Goal: Transaction & Acquisition: Purchase product/service

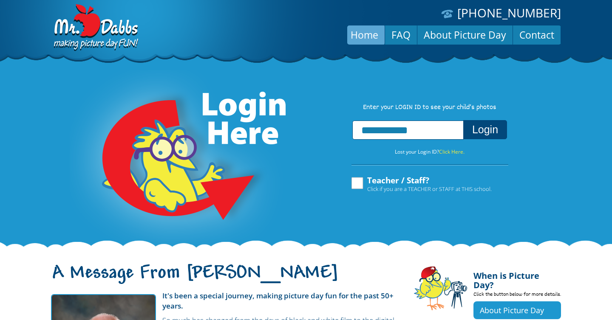
type input "**********"
click at [479, 129] on button "Login" at bounding box center [485, 129] width 44 height 19
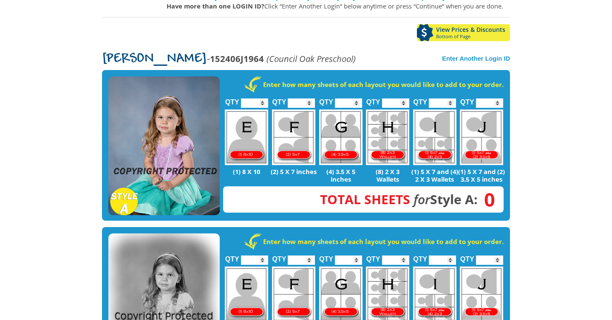
scroll to position [136, 0]
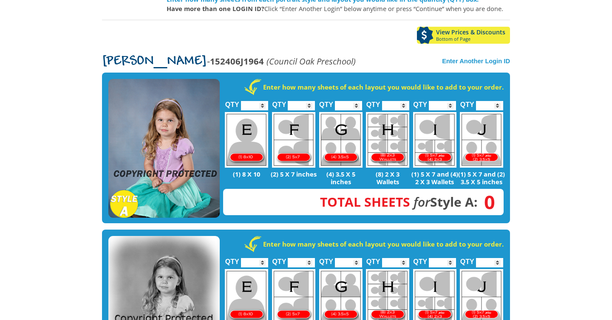
click at [311, 101] on input "*" at bounding box center [301, 105] width 27 height 9
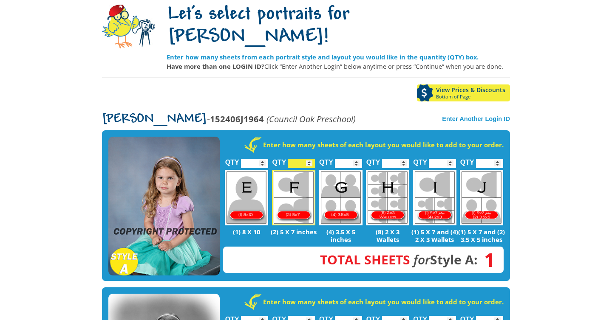
scroll to position [127, 0]
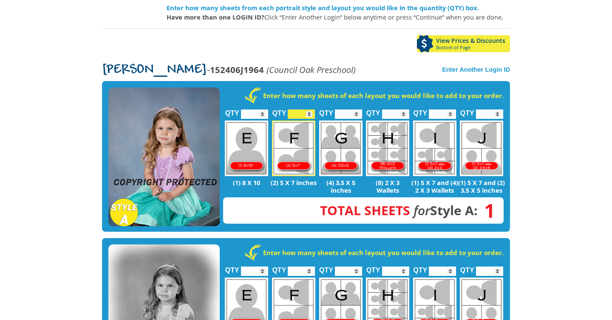
click at [445, 45] on span "Bottom of Page" at bounding box center [473, 47] width 74 height 5
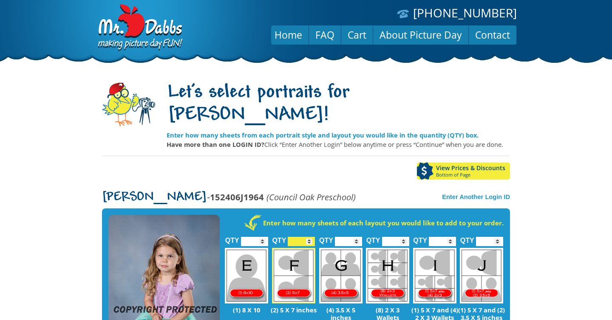
type input "*"
click at [310, 237] on input "*" at bounding box center [301, 241] width 27 height 9
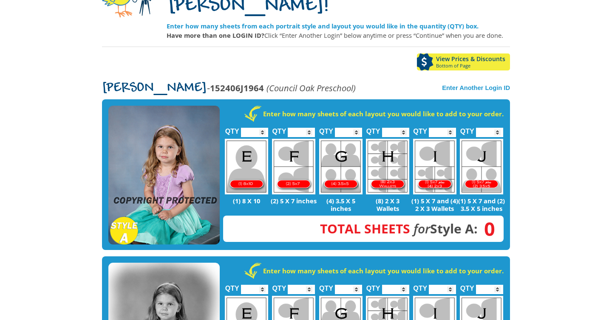
scroll to position [113, 0]
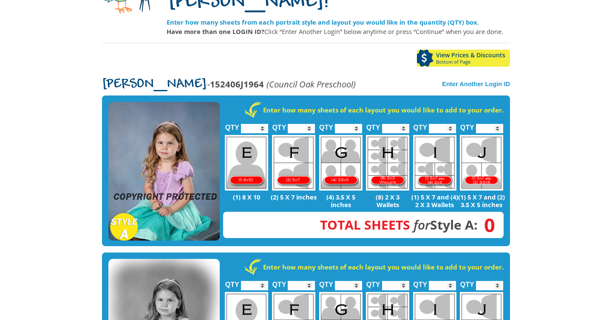
click at [495, 50] on link "View Prices & Discounts Bottom of Page" at bounding box center [463, 58] width 93 height 17
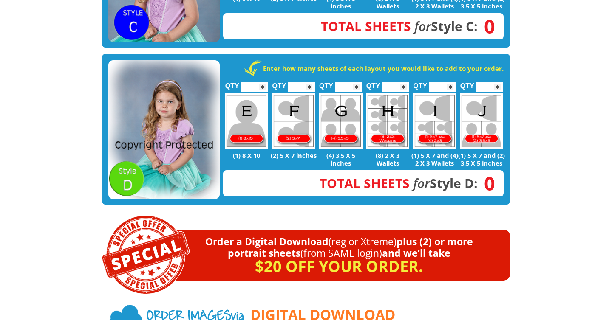
scroll to position [634, 0]
